Goal: Navigation & Orientation: Understand site structure

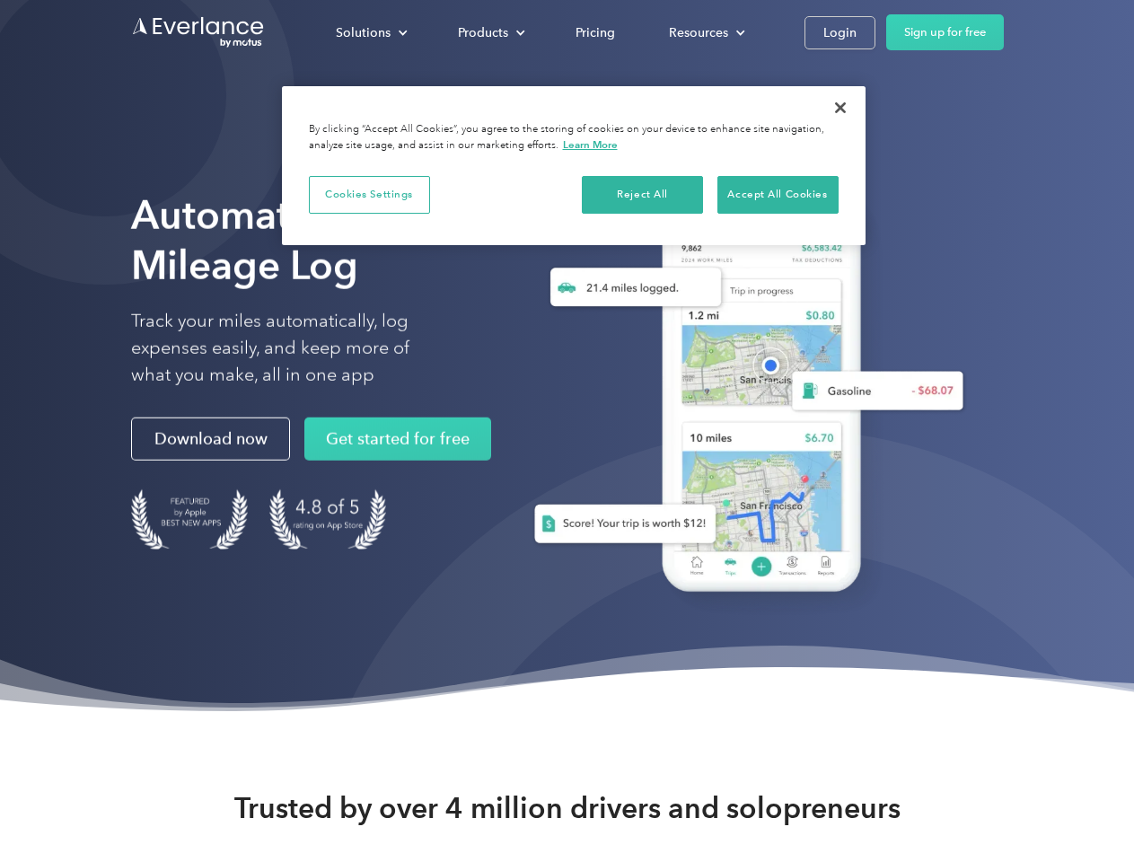
click at [371, 32] on div "Solutions" at bounding box center [363, 33] width 55 height 22
click at [489, 32] on div "Products" at bounding box center [483, 33] width 50 height 22
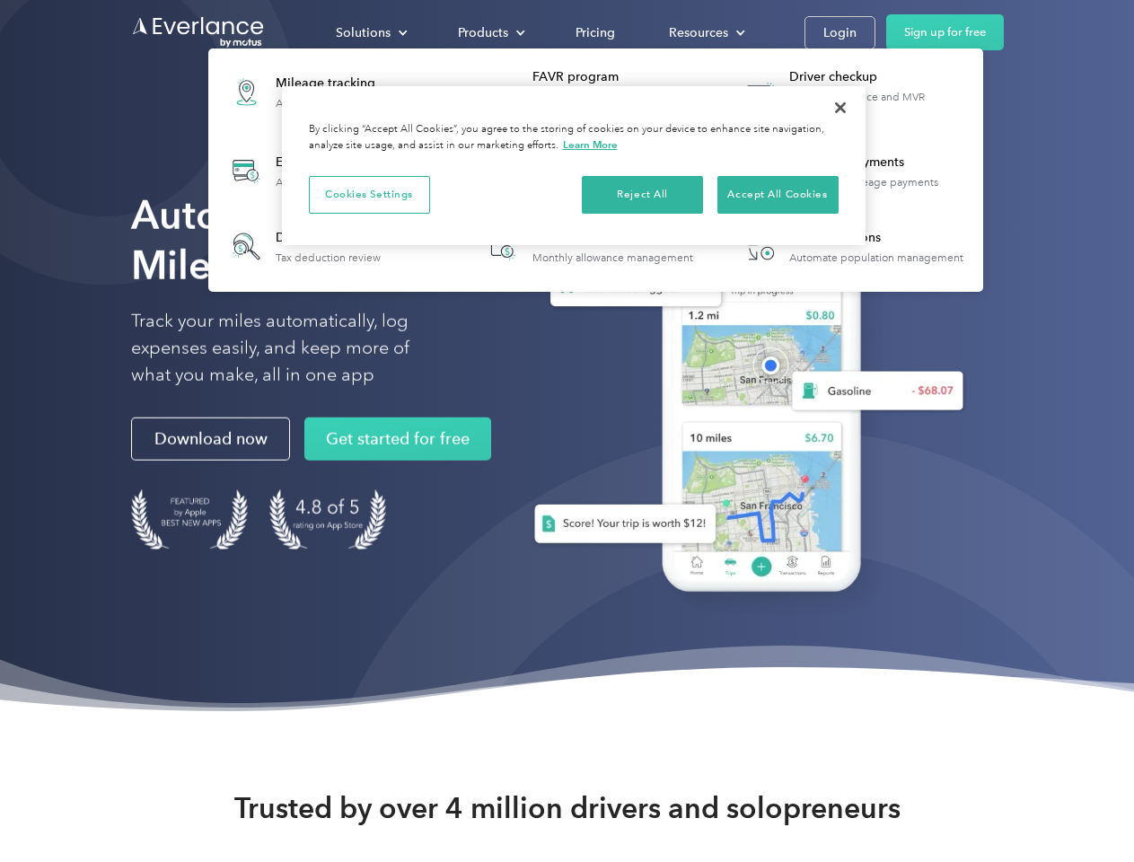
click at [705, 32] on div "Resources" at bounding box center [698, 33] width 59 height 22
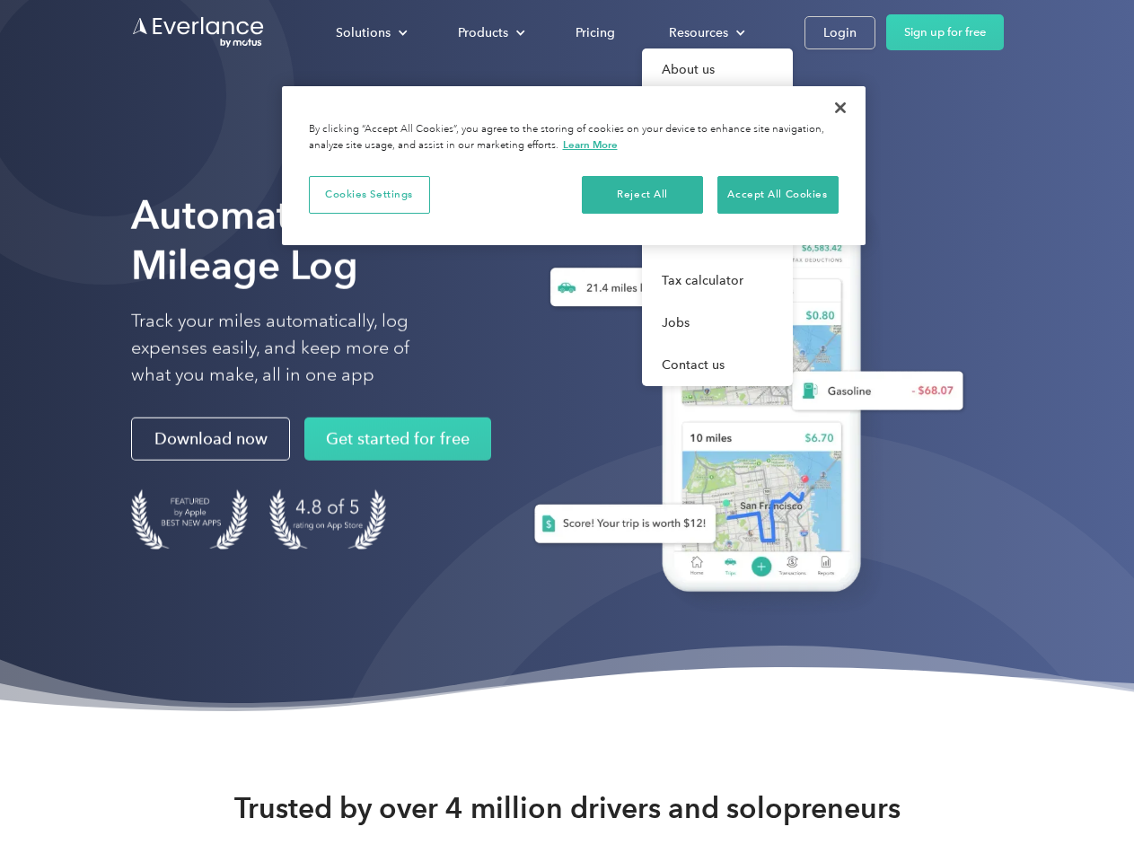
click at [369, 194] on button "Cookies Settings" at bounding box center [369, 195] width 121 height 38
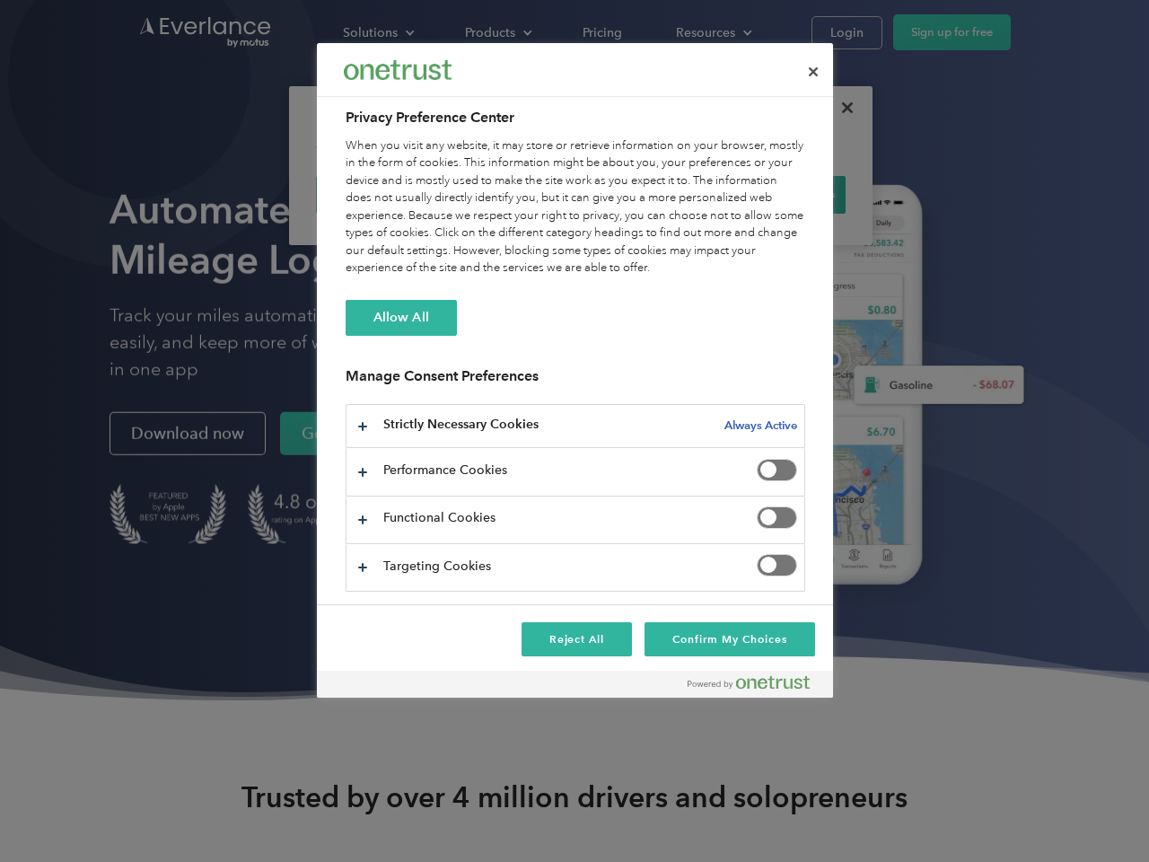
click at [643, 194] on div "When you visit any website, it may store or retrieve information on your browse…" at bounding box center [576, 207] width 460 height 140
click at [777, 194] on div "When you visit any website, it may store or retrieve information on your browse…" at bounding box center [576, 207] width 460 height 140
click at [840, 108] on div at bounding box center [574, 431] width 1149 height 862
